Goal: Ask a question

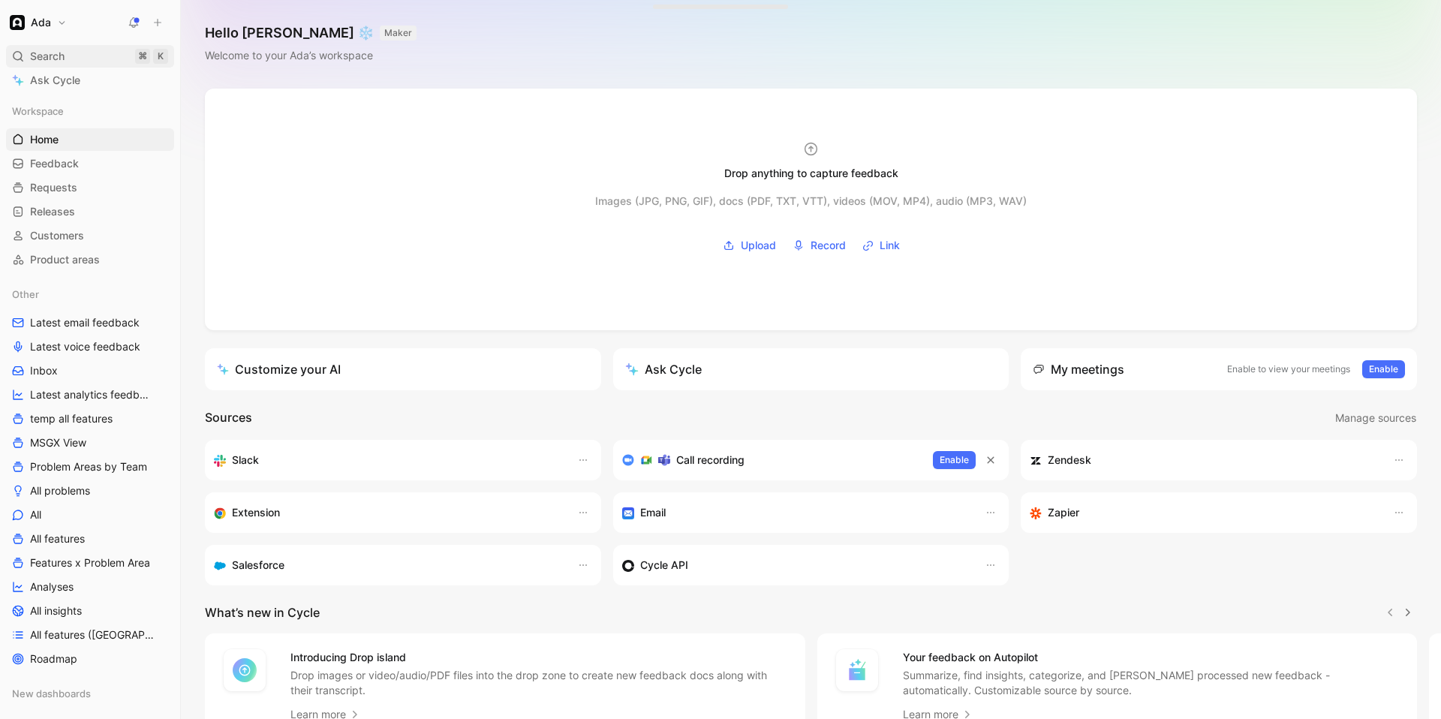
click at [62, 56] on span "Search" at bounding box center [47, 56] width 35 height 18
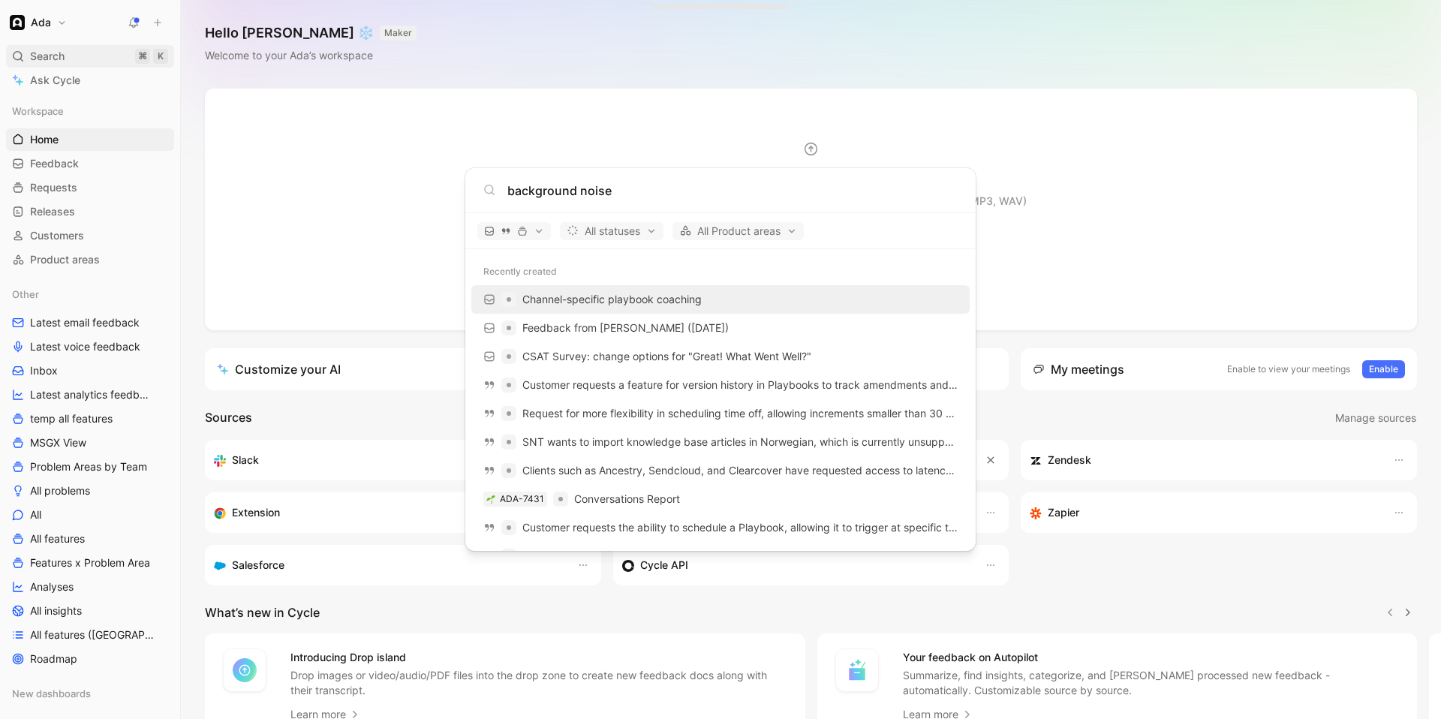
type input "background noise"
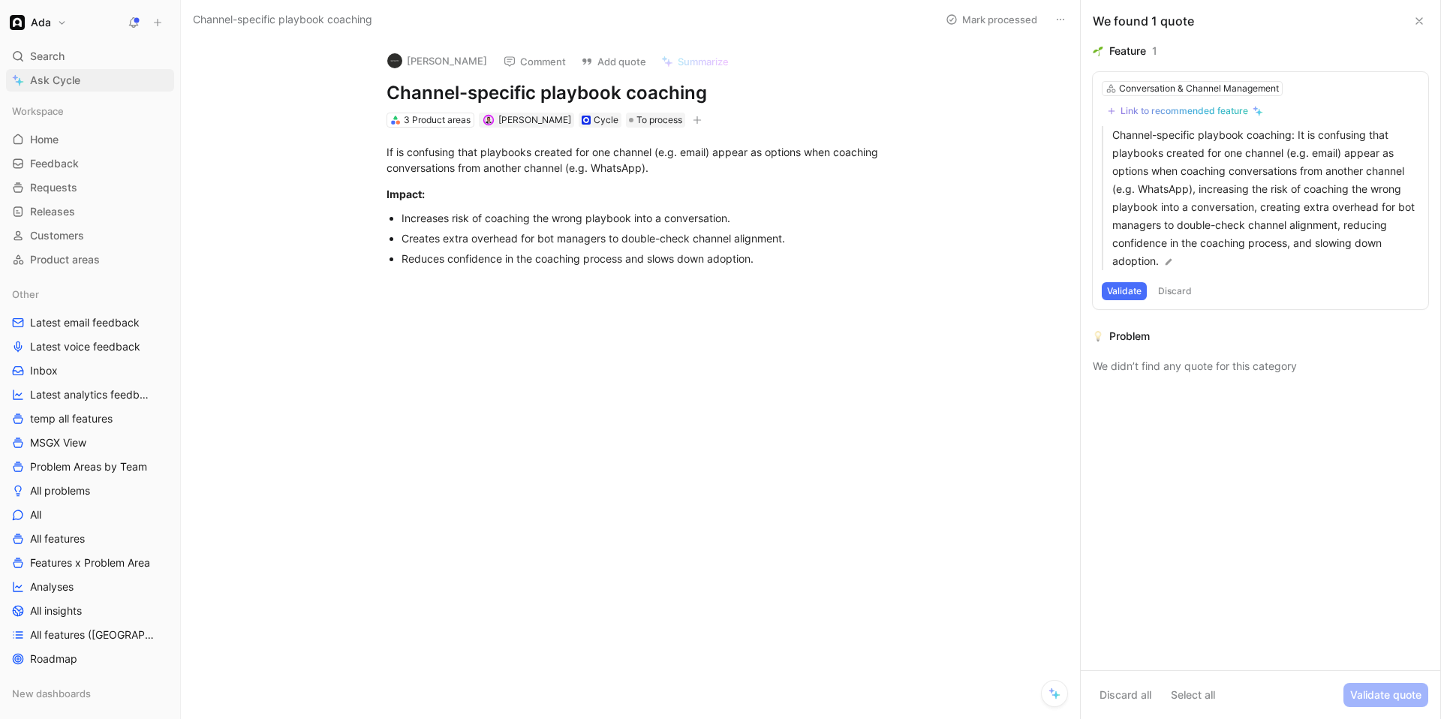
click at [65, 84] on span "Ask Cycle" at bounding box center [55, 80] width 50 height 18
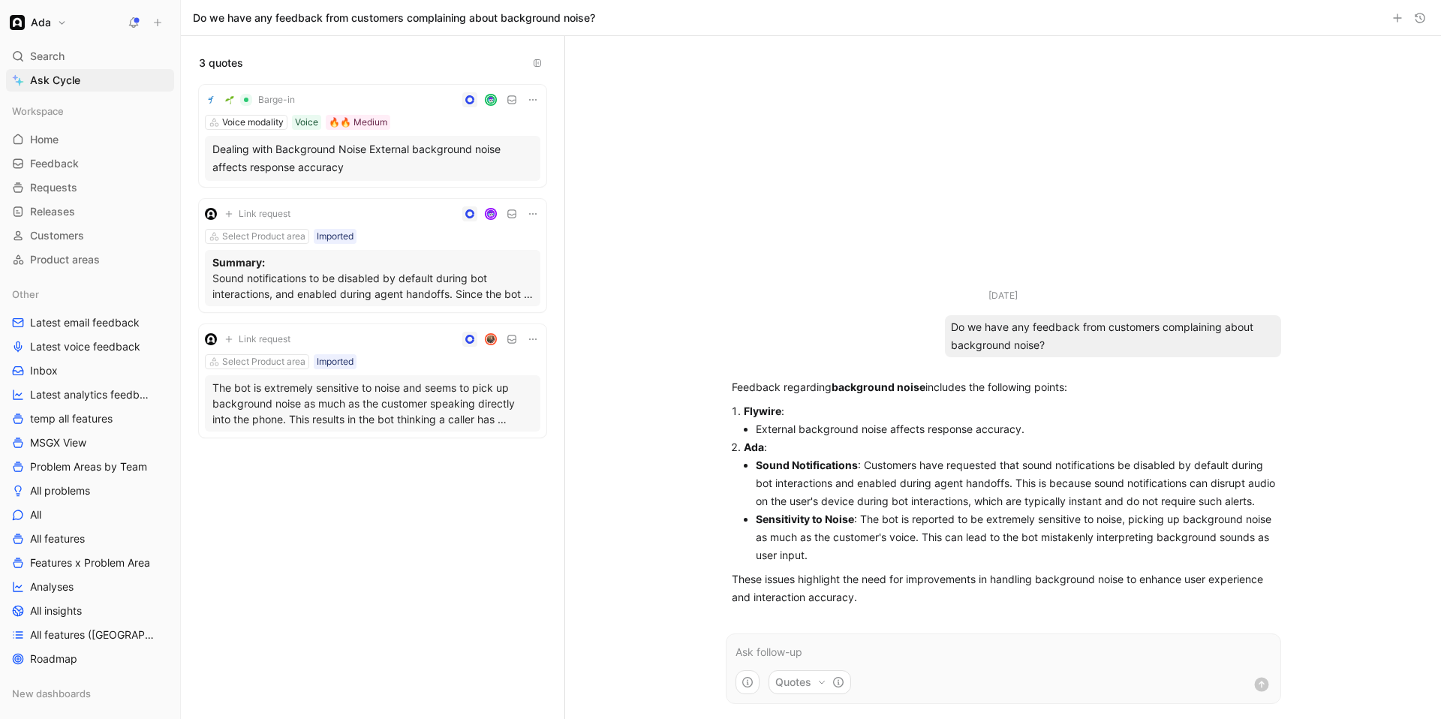
click at [898, 477] on li "Sound Notifications : Customers have requested that sound notifications be disa…" at bounding box center [1015, 483] width 519 height 54
click at [841, 550] on li "Sensitivity to Noise : The bot is reported to be extremely sensitive to noise, …" at bounding box center [1015, 537] width 519 height 54
drag, startPoint x: 1033, startPoint y: 414, endPoint x: 717, endPoint y: 383, distance: 317.4
click at [717, 383] on ul "[DATE] Do we have any feedback from customers complaining about background nois…" at bounding box center [1003, 450] width 585 height 324
click at [400, 164] on div "Dealing with Background Noise External background noise affects response accura…" at bounding box center [372, 158] width 320 height 36
